Goal: Find specific page/section: Find specific page/section

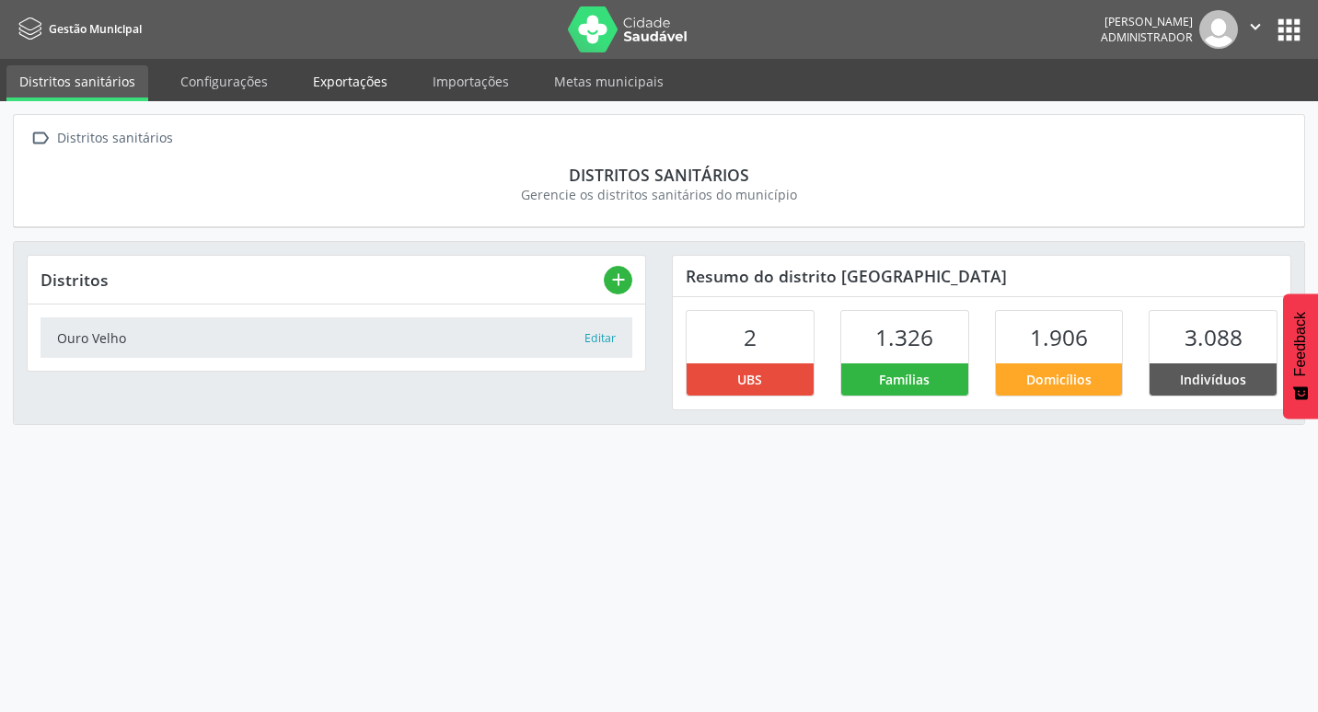
click at [338, 91] on link "Exportações" at bounding box center [350, 81] width 100 height 32
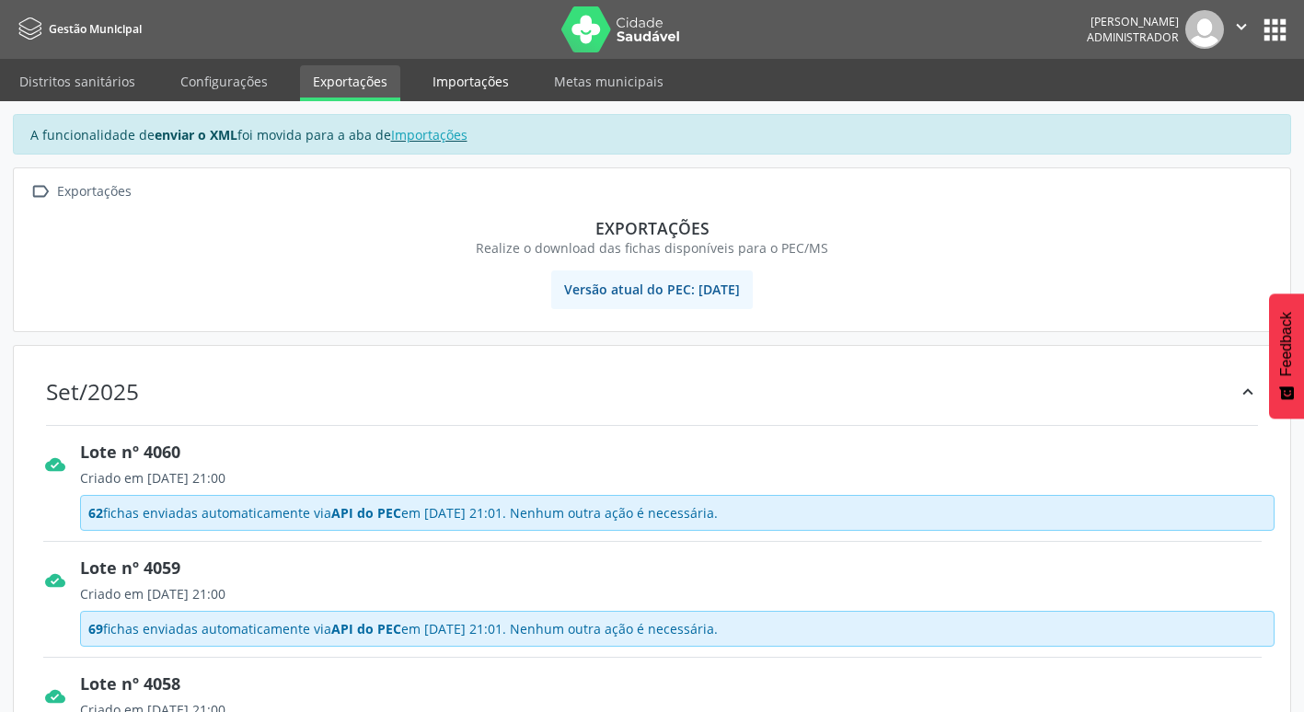
click at [441, 69] on link "Importações" at bounding box center [471, 81] width 102 height 32
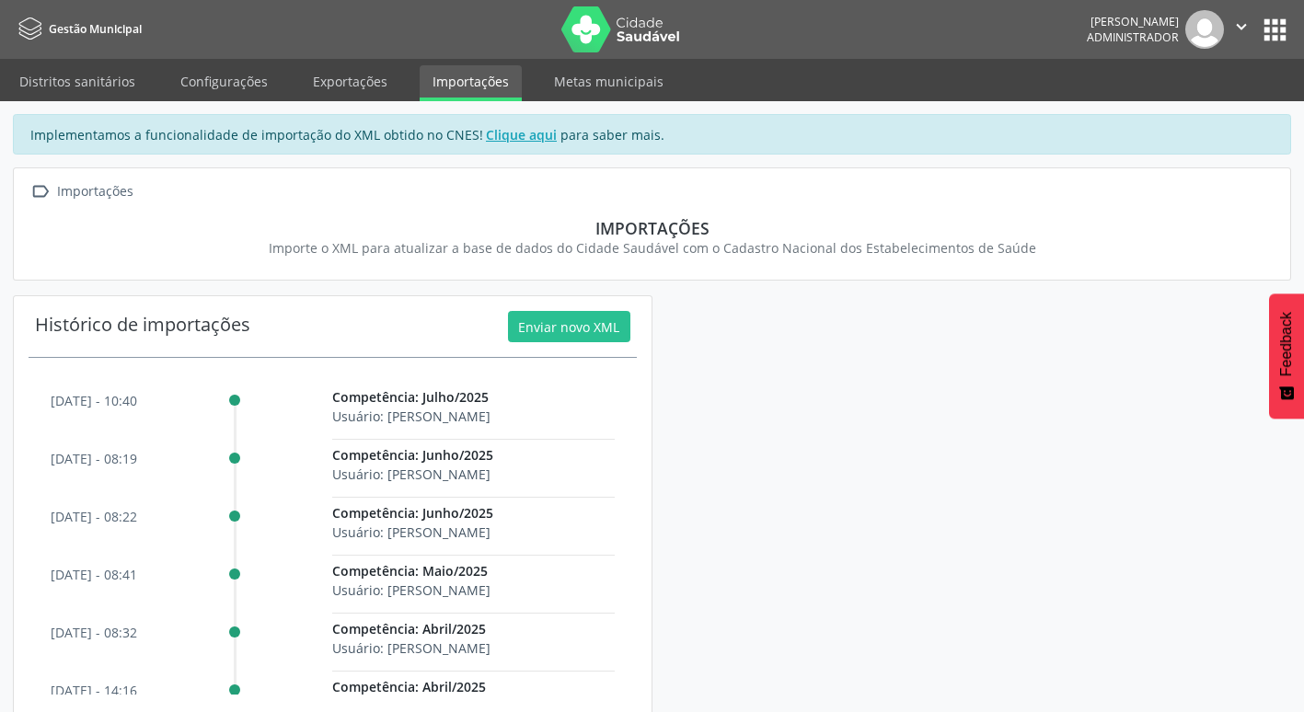
drag, startPoint x: 400, startPoint y: 421, endPoint x: 438, endPoint y: 421, distance: 37.7
click at [438, 421] on span "Usuário: [PERSON_NAME]" at bounding box center [411, 416] width 158 height 17
click at [411, 649] on span "Usuário: [PERSON_NAME]" at bounding box center [411, 648] width 158 height 17
